Goal: Information Seeking & Learning: Understand process/instructions

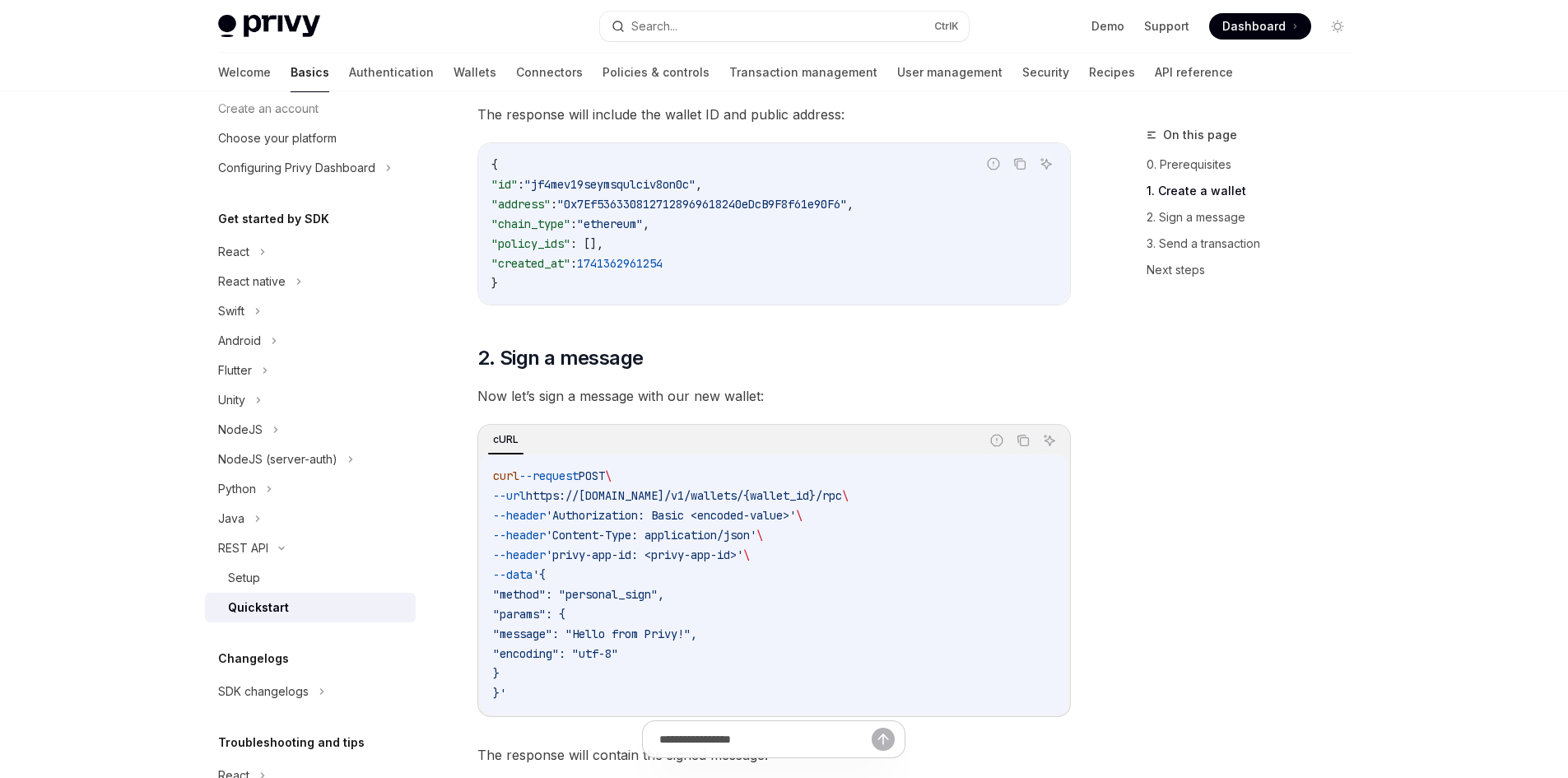
scroll to position [330, 0]
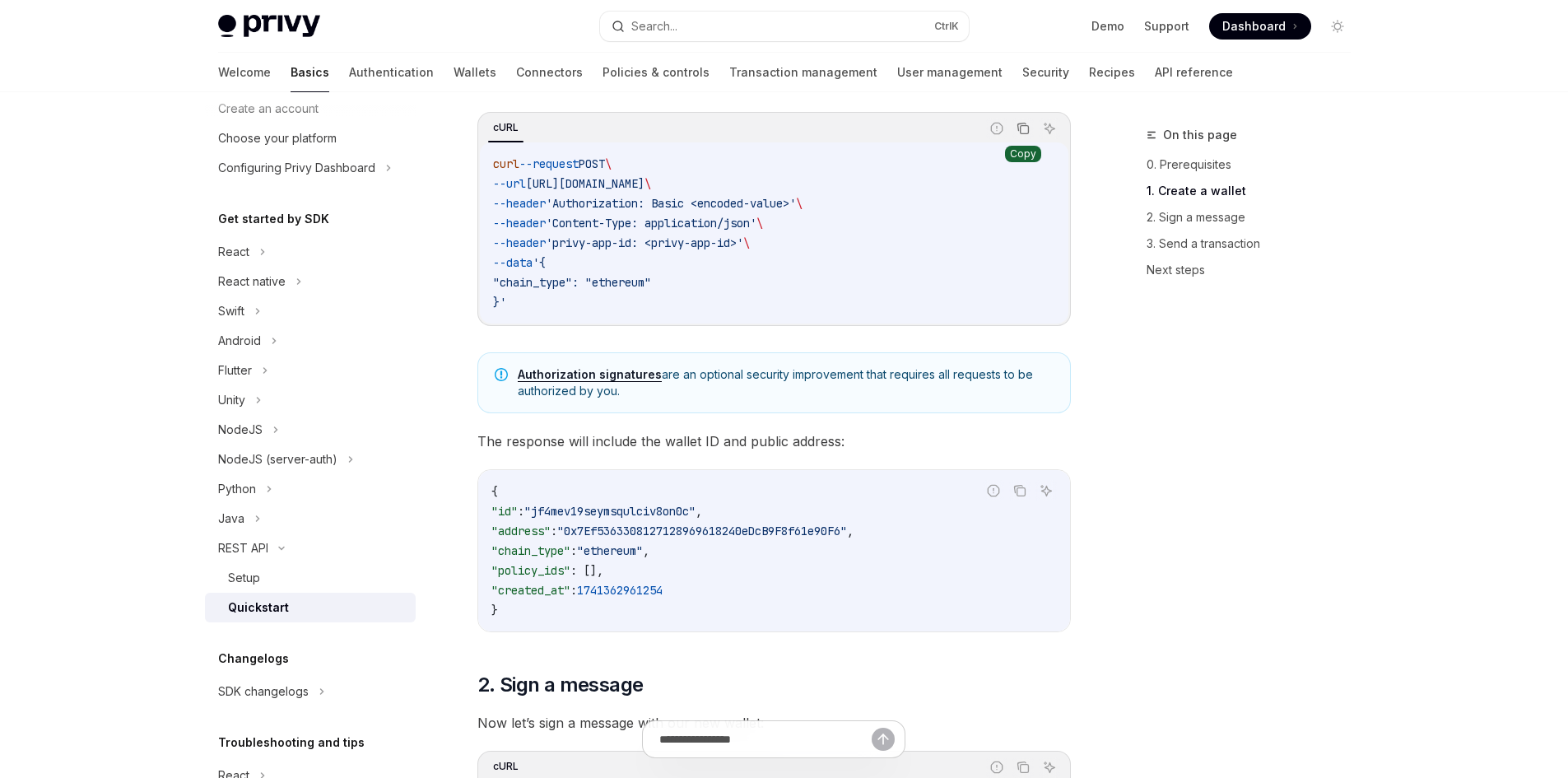
click at [1028, 130] on icon "Copy the contents from the code block" at bounding box center [1022, 128] width 13 height 13
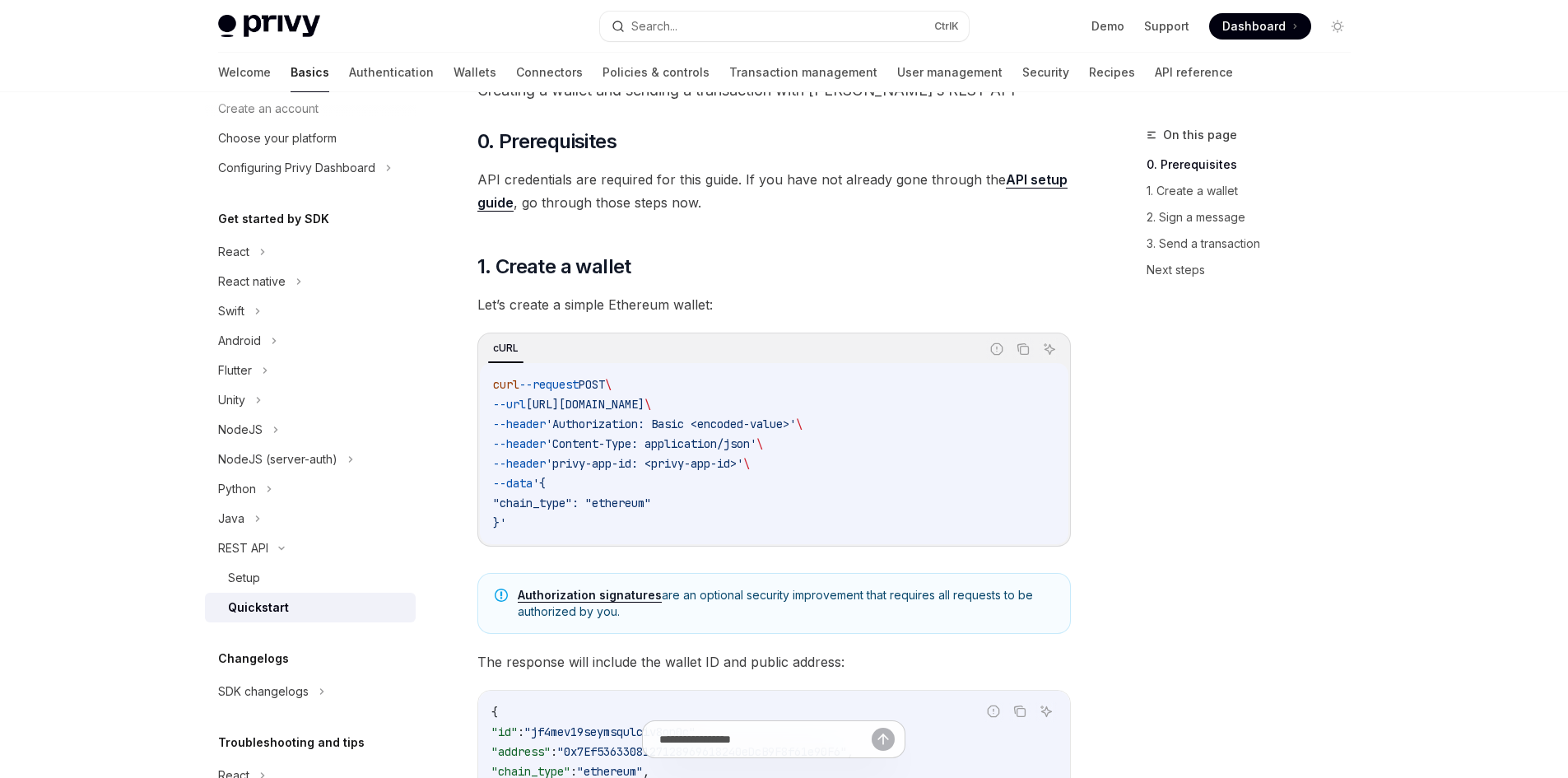
scroll to position [82, 0]
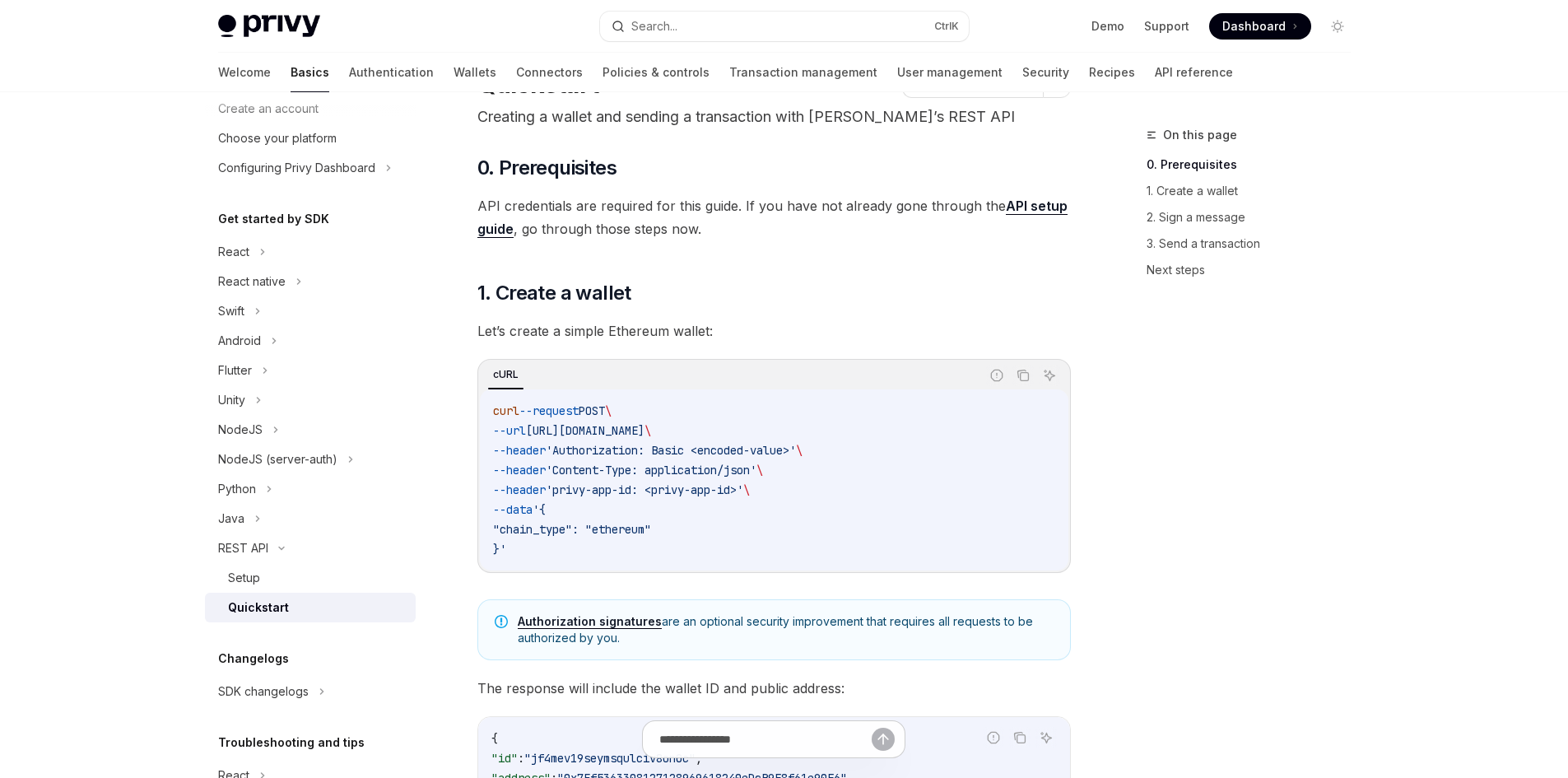
click at [1033, 211] on link "API setup guide" at bounding box center [773, 218] width 591 height 41
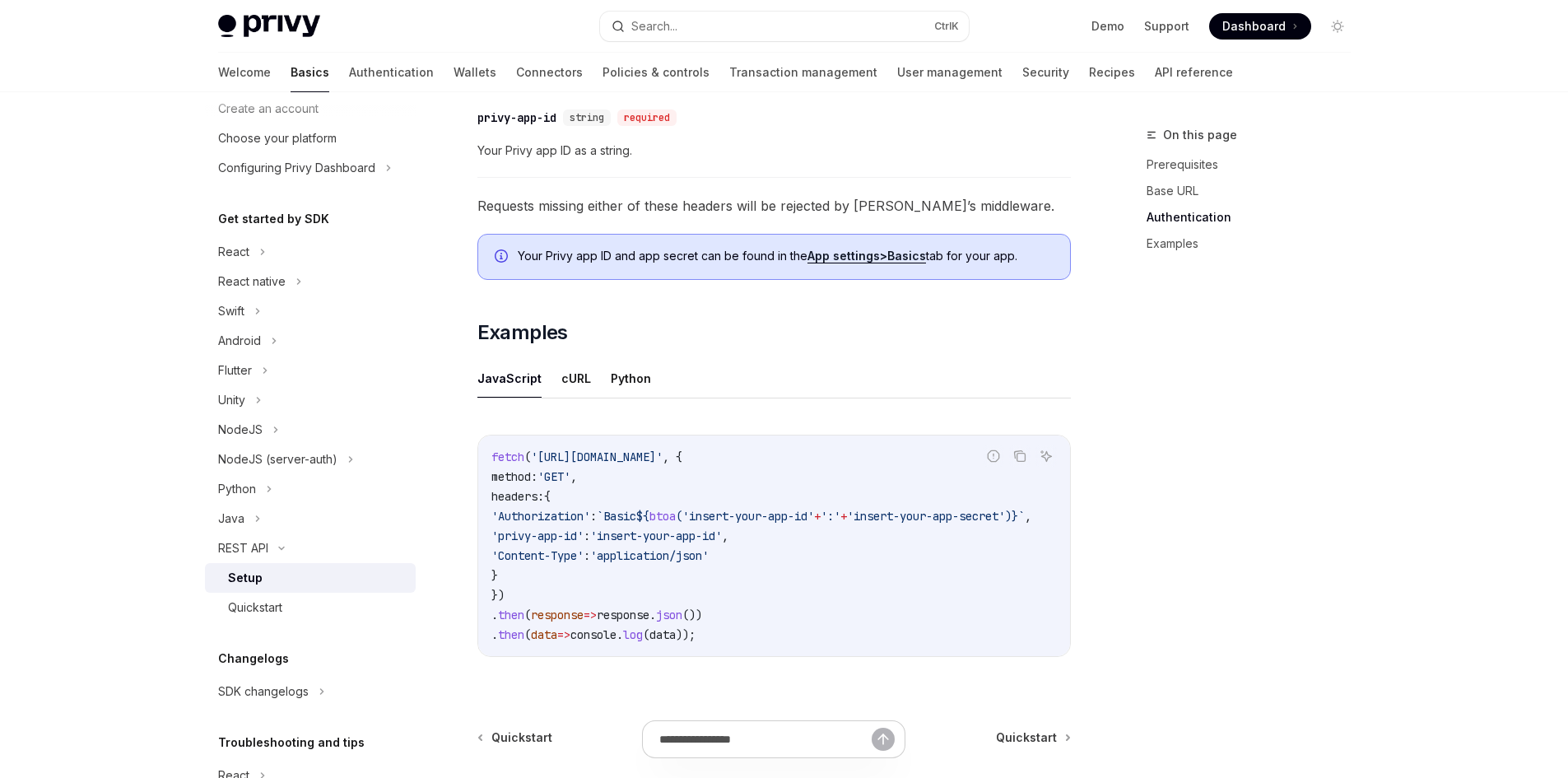
scroll to position [658, 0]
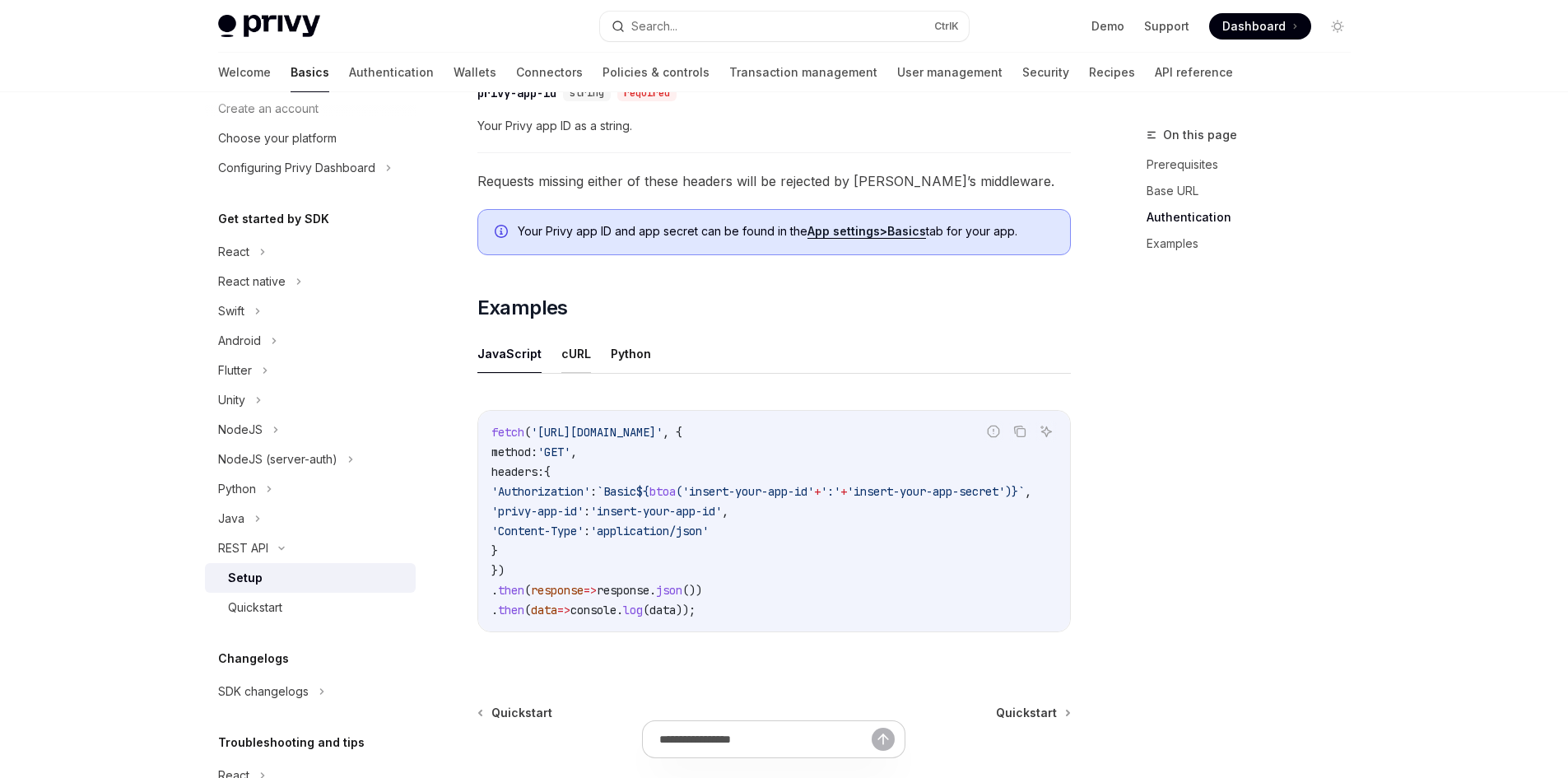
click at [574, 365] on button "cURL" at bounding box center [576, 353] width 30 height 39
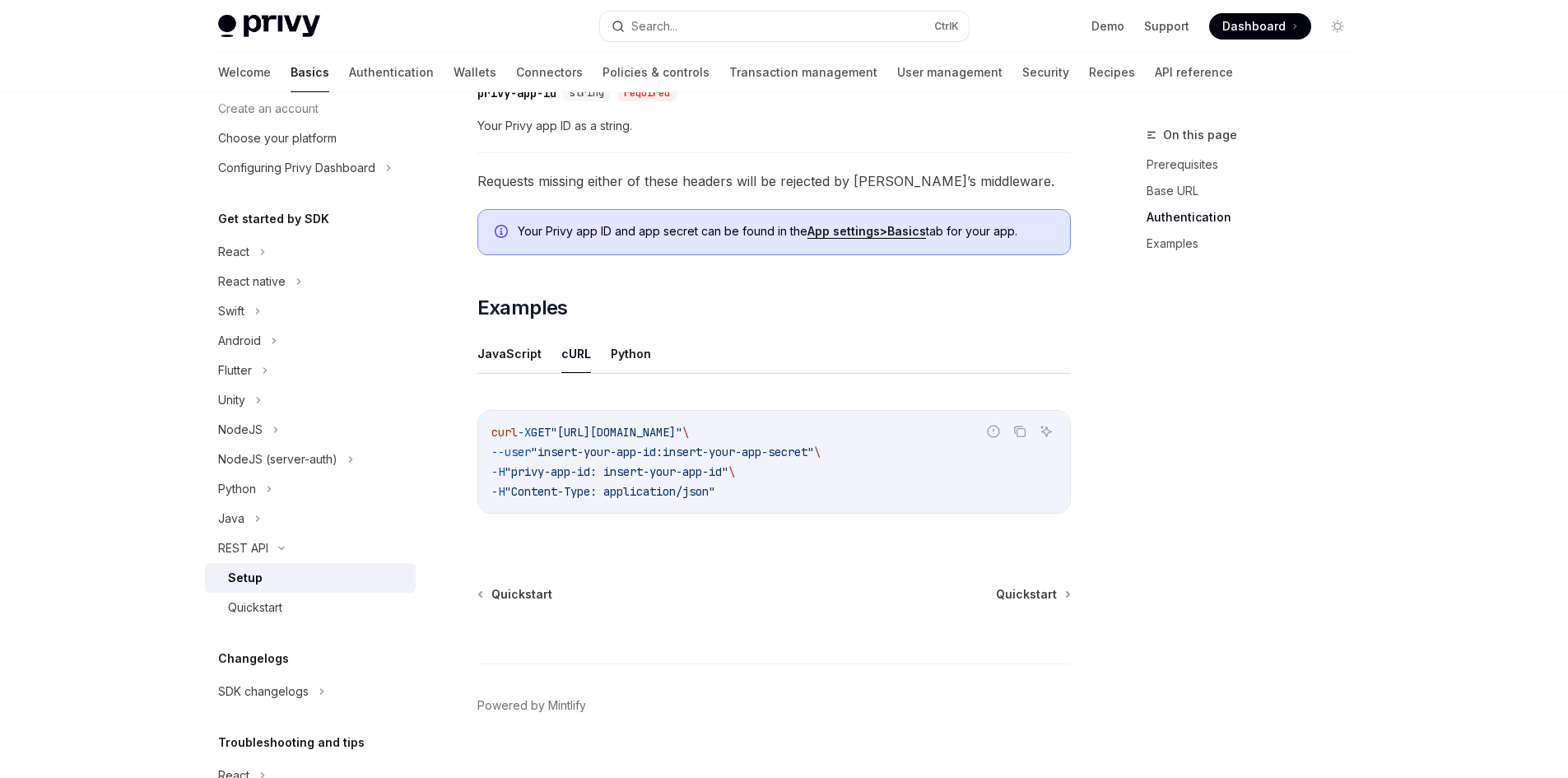
scroll to position [686, 0]
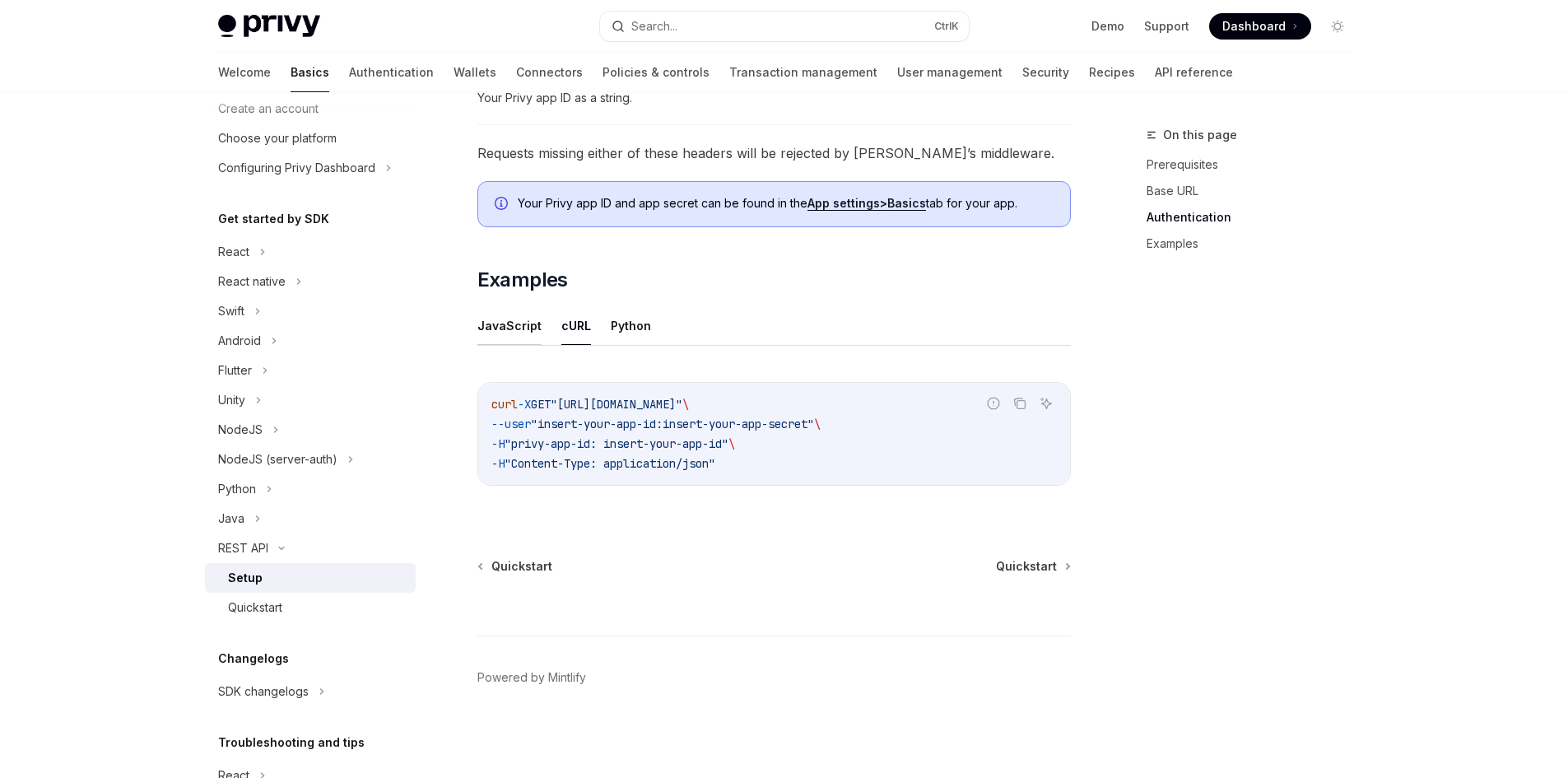
click at [519, 332] on button "JavaScript" at bounding box center [509, 325] width 64 height 39
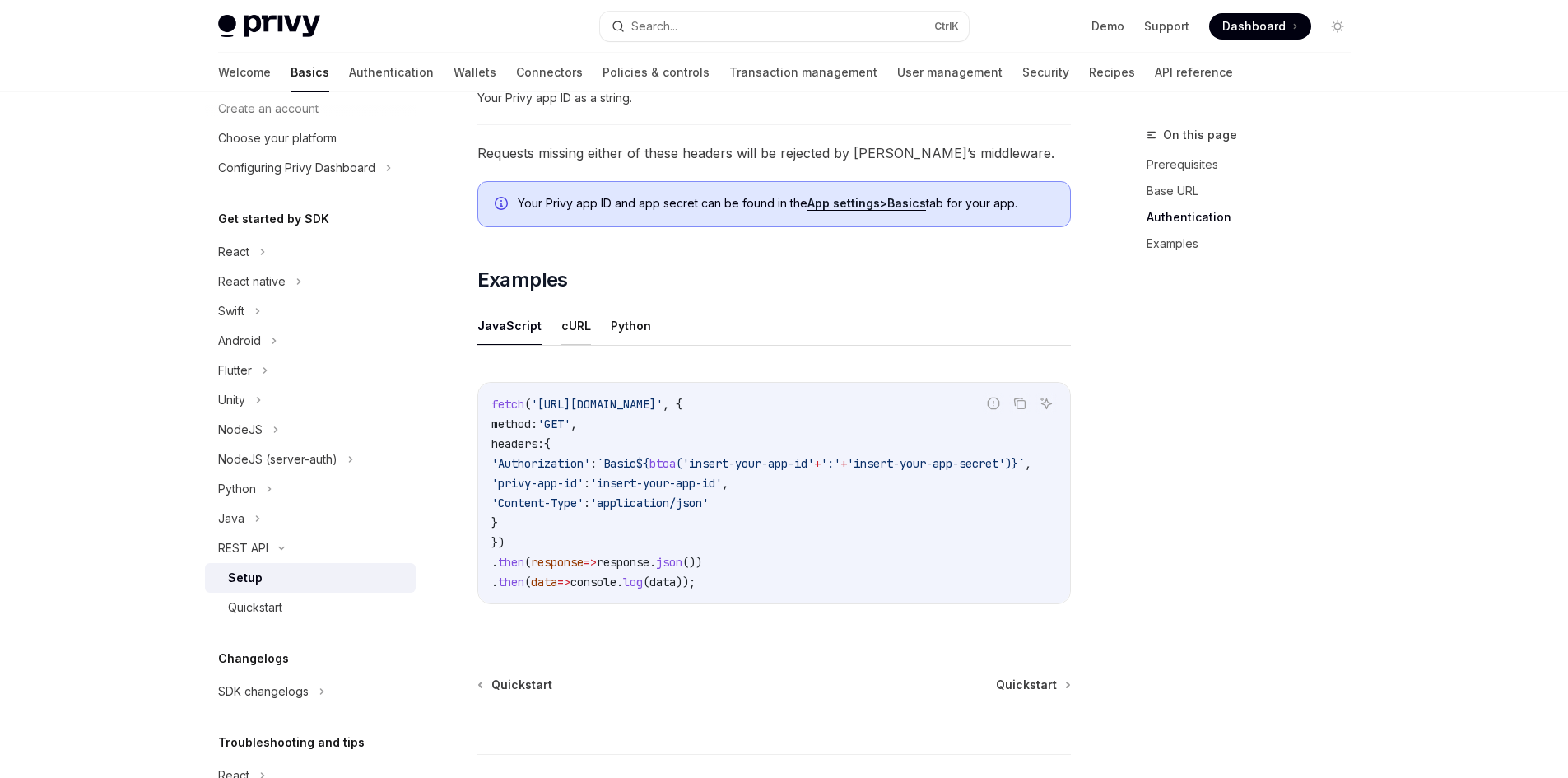
click at [561, 330] on button "cURL" at bounding box center [576, 325] width 30 height 39
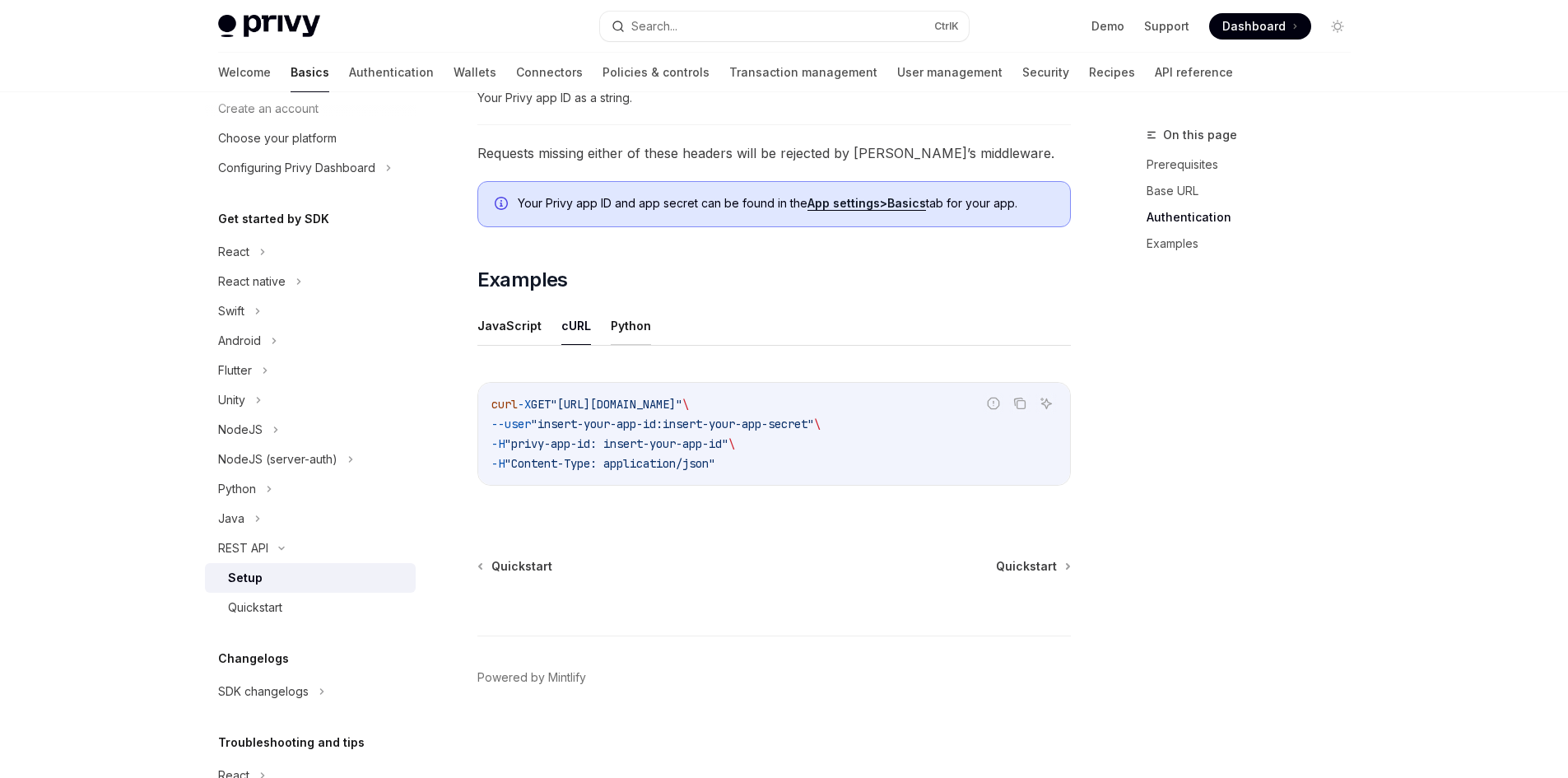
click at [613, 324] on button "Python" at bounding box center [631, 325] width 41 height 39
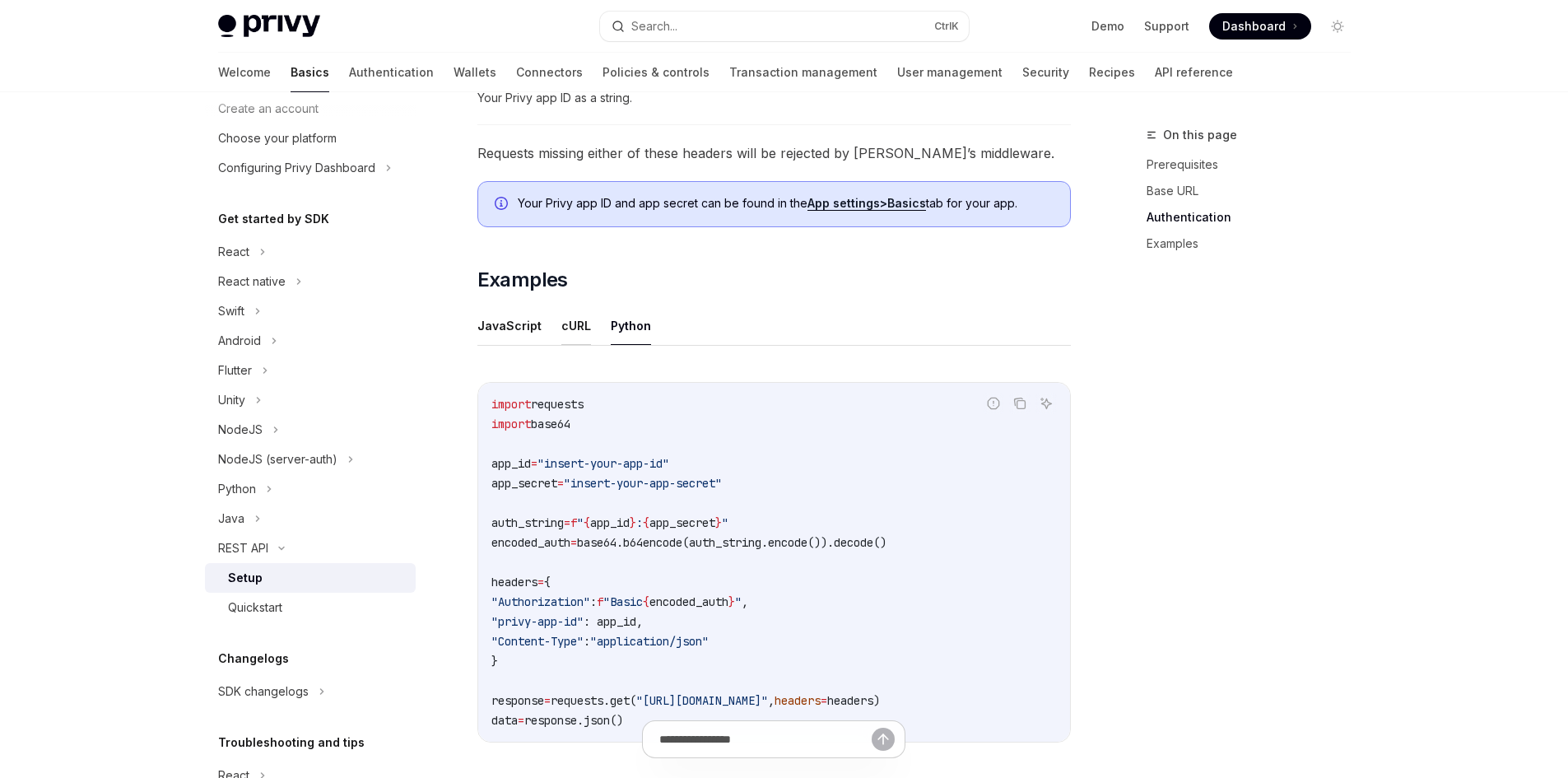
click at [572, 330] on button "cURL" at bounding box center [576, 325] width 30 height 39
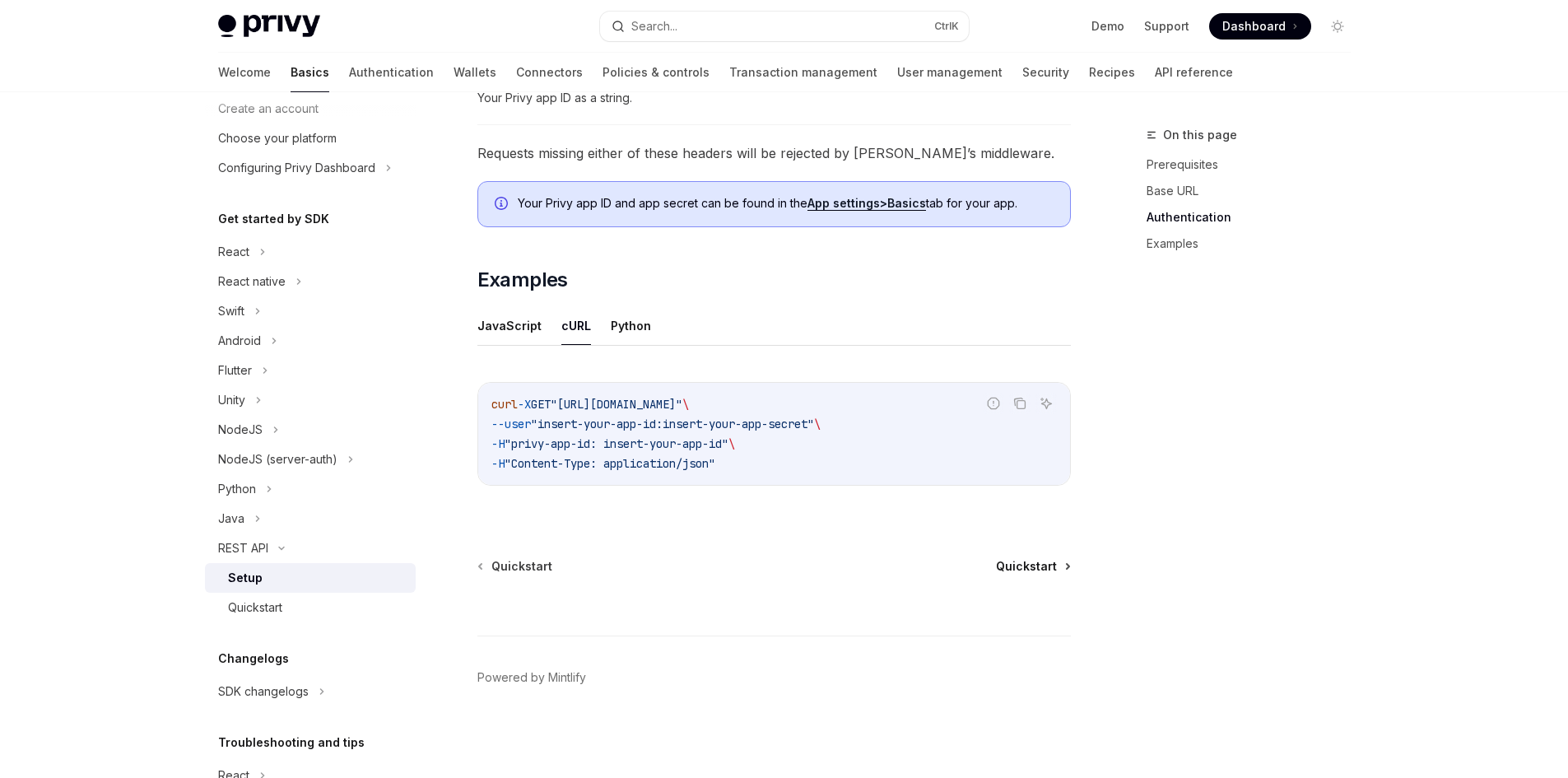
click at [1032, 563] on span "Quickstart" at bounding box center [1026, 566] width 61 height 17
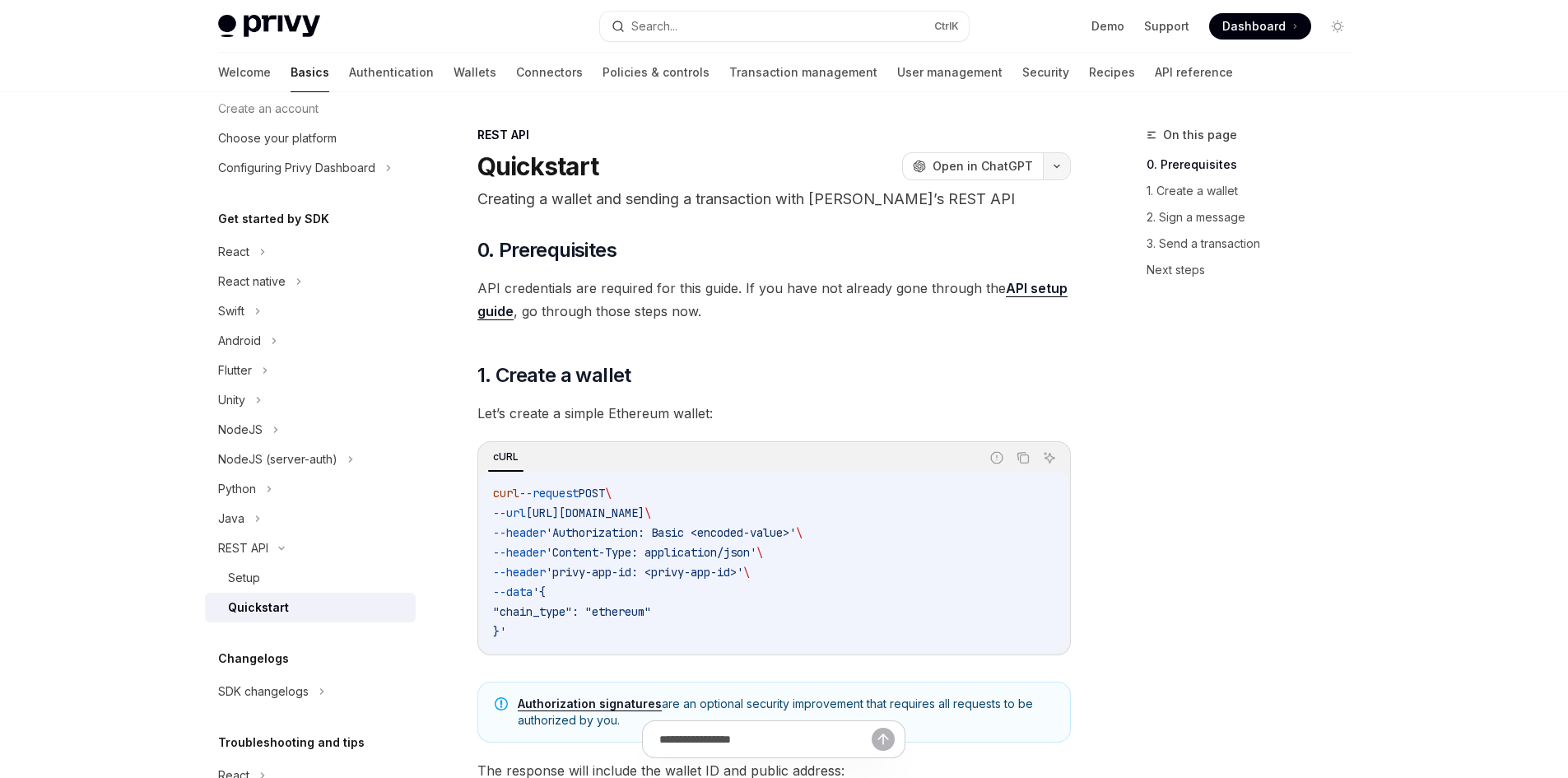
click at [1055, 172] on button "button" at bounding box center [1057, 167] width 28 height 28
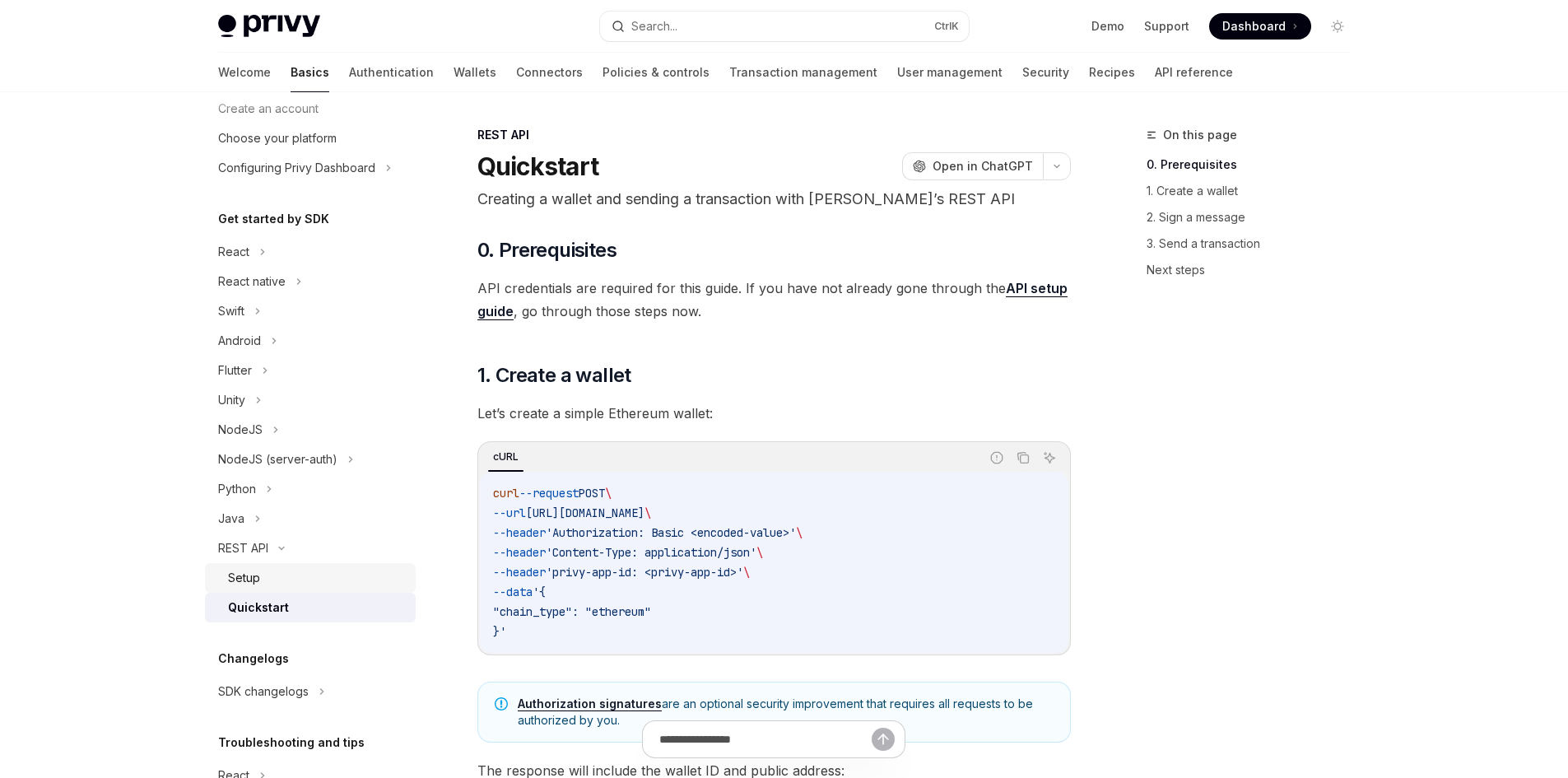
click at [249, 577] on div "Setup" at bounding box center [244, 577] width 32 height 19
type textarea "*"
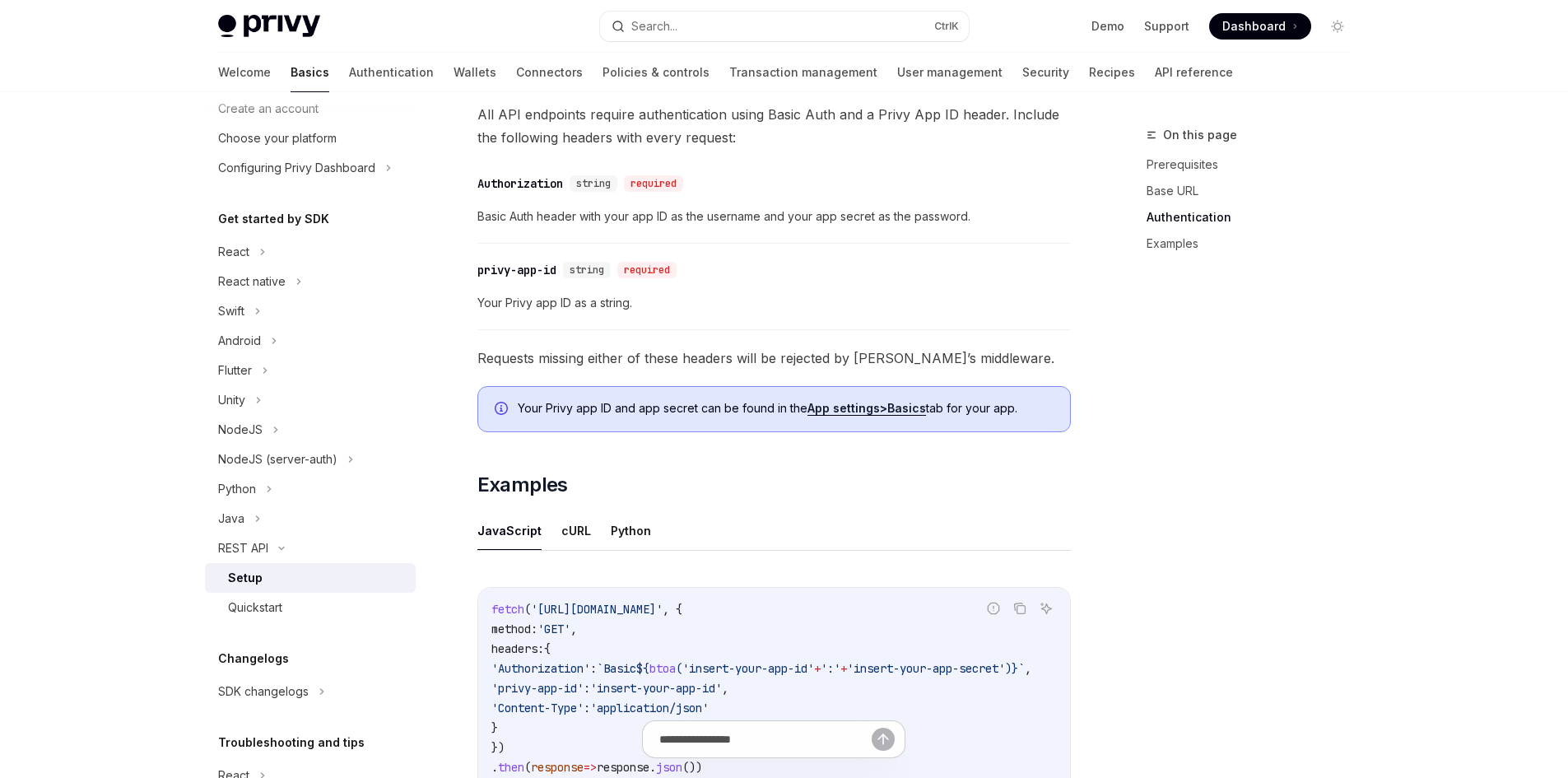
scroll to position [493, 0]
